Goal: Navigation & Orientation: Find specific page/section

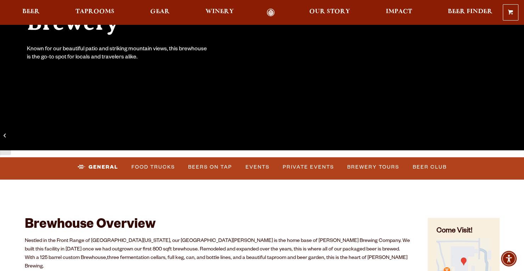
scroll to position [145, 0]
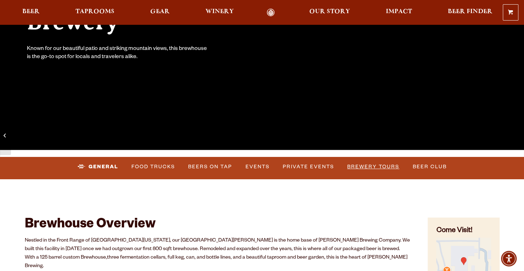
click at [361, 169] on link "Brewery Tours" at bounding box center [373, 167] width 58 height 16
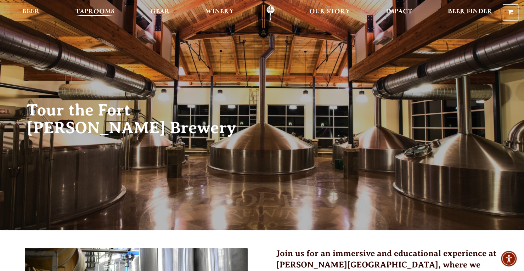
click at [104, 12] on span "Taprooms" at bounding box center [94, 12] width 39 height 6
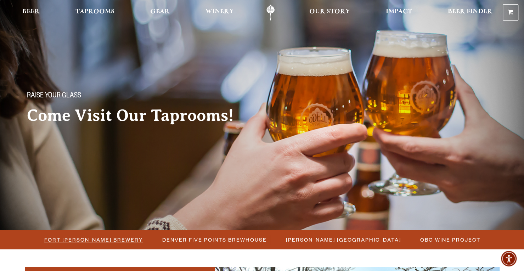
click at [108, 242] on span "Fort [PERSON_NAME] Brewery" at bounding box center [93, 239] width 99 height 10
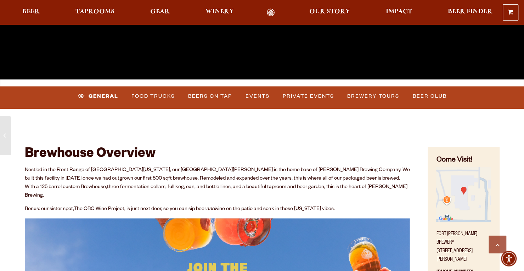
scroll to position [338, 0]
